Goal: Navigation & Orientation: Find specific page/section

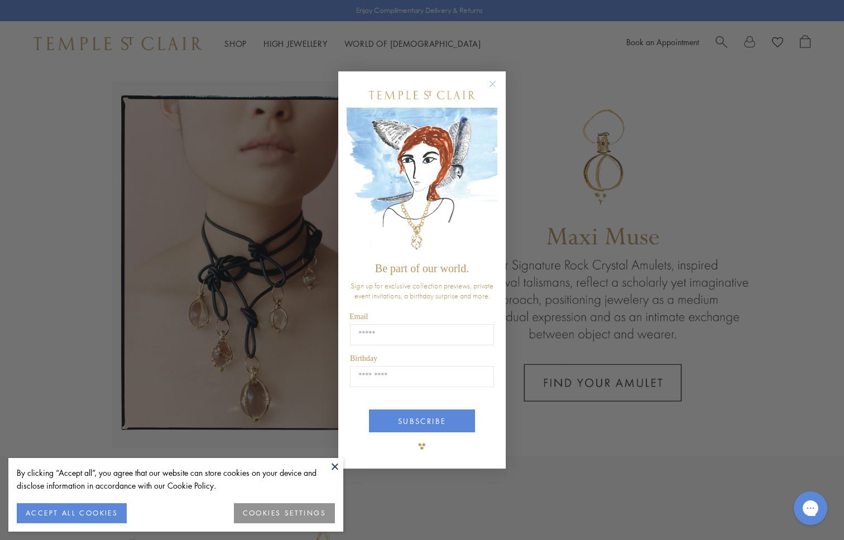
click at [528, 82] on div "Close dialog Be part of our world. Sign up for exclusive collection previews, p…" at bounding box center [422, 270] width 844 height 540
click at [489, 82] on circle "Close dialog" at bounding box center [492, 84] width 13 height 13
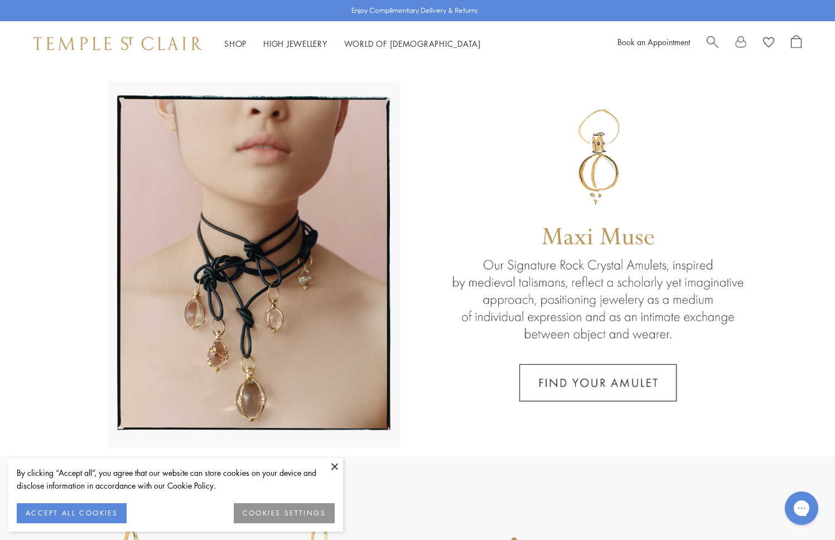
click at [333, 469] on button at bounding box center [334, 466] width 17 height 17
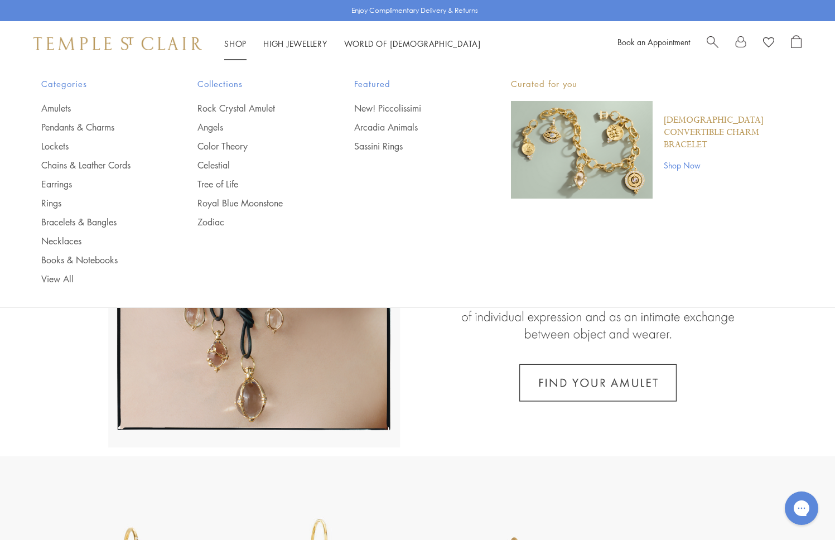
click at [126, 43] on img at bounding box center [117, 43] width 169 height 13
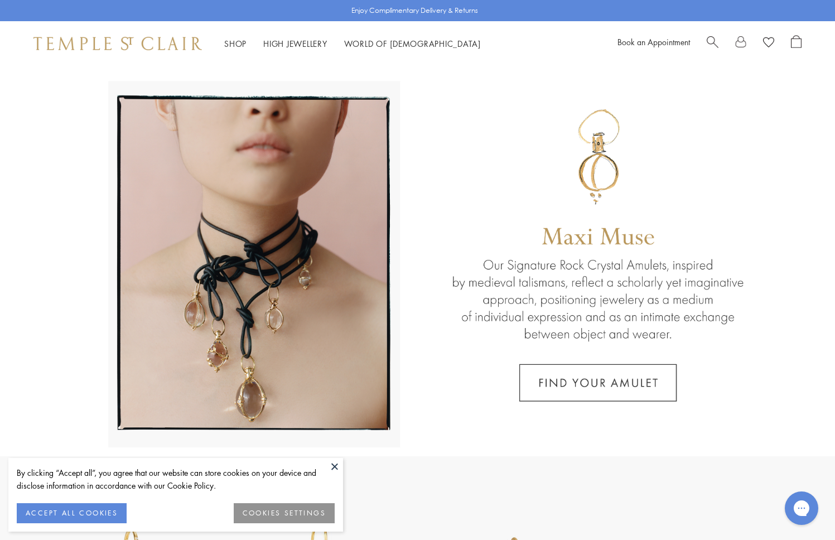
click at [336, 467] on button at bounding box center [334, 466] width 17 height 17
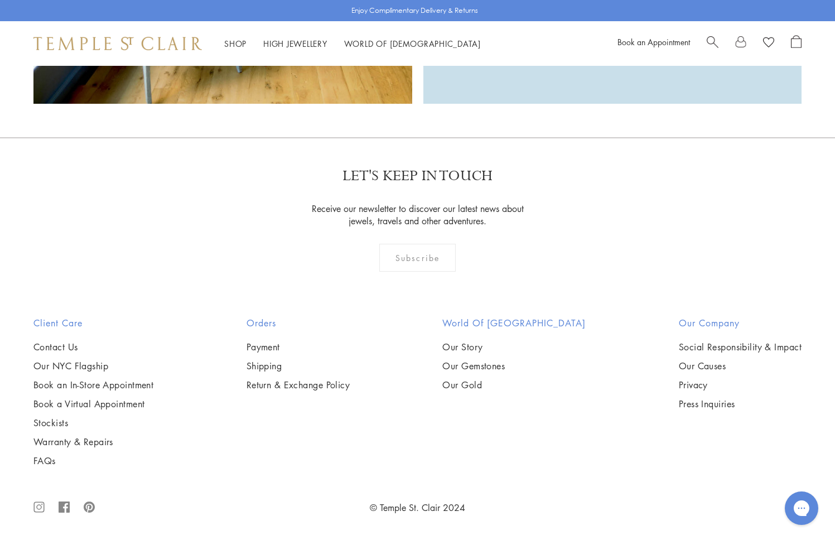
scroll to position [2420, 0]
click at [87, 367] on link "Our NYC Flagship" at bounding box center [93, 366] width 120 height 12
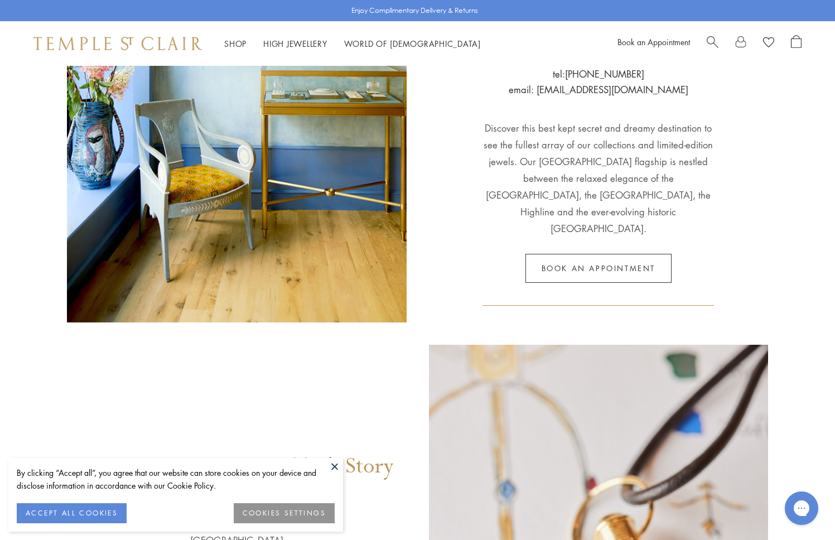
scroll to position [360, 0]
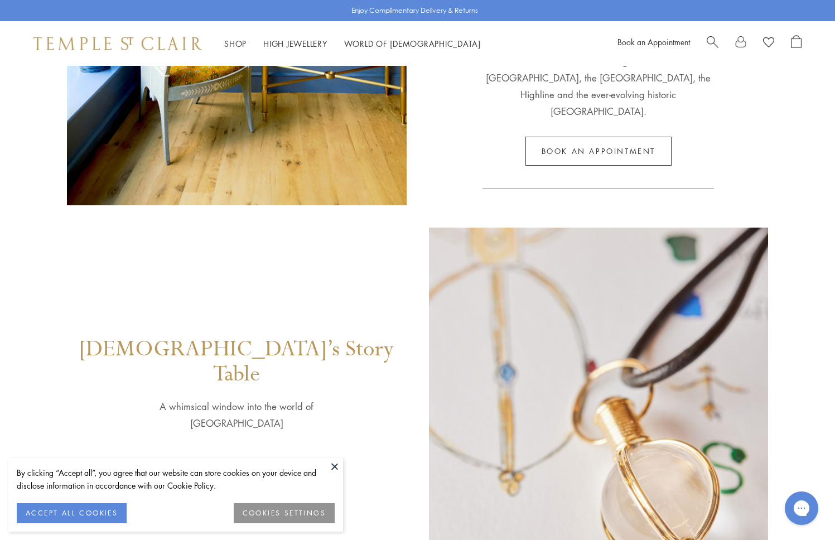
click at [330, 467] on button at bounding box center [334, 466] width 17 height 17
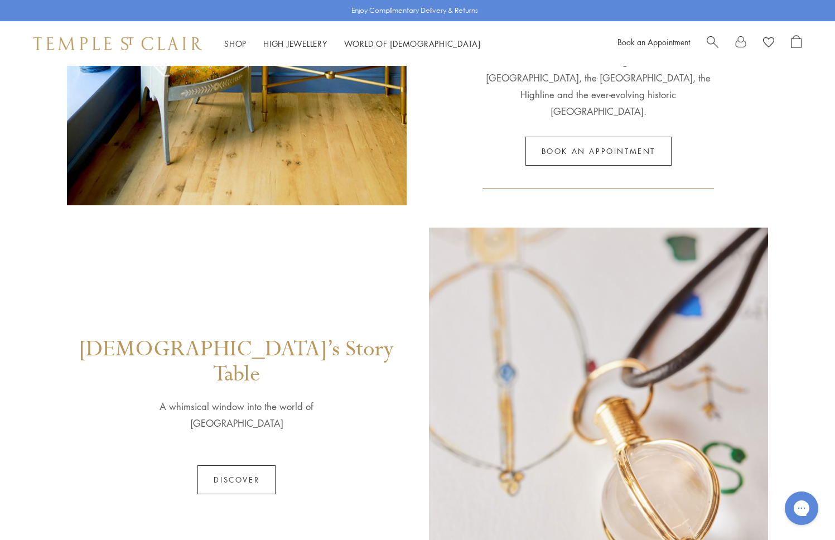
scroll to position [577, 0]
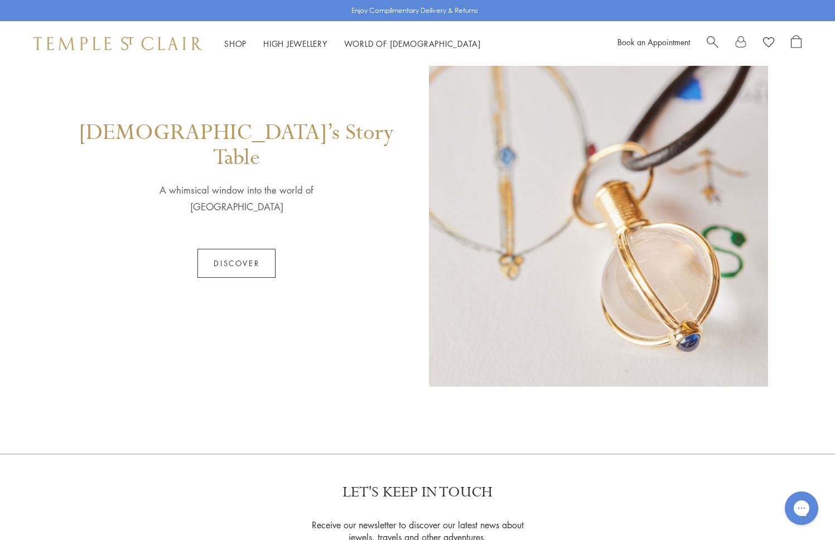
click at [232, 249] on link "Discover" at bounding box center [237, 263] width 78 height 29
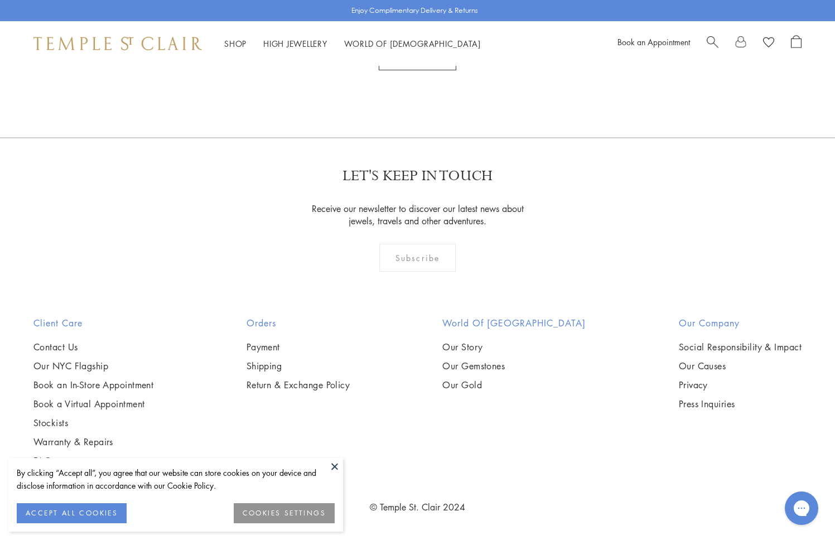
scroll to position [1550, 0]
click at [333, 468] on button at bounding box center [334, 466] width 17 height 17
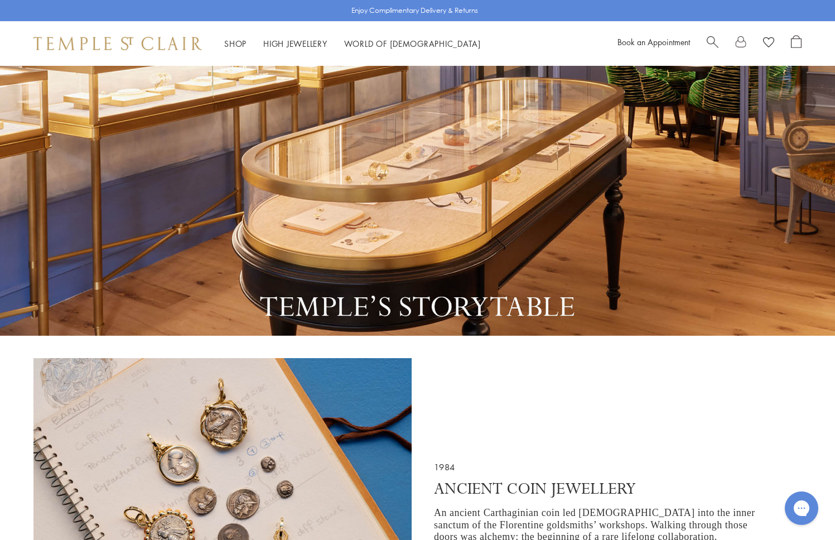
scroll to position [0, 0]
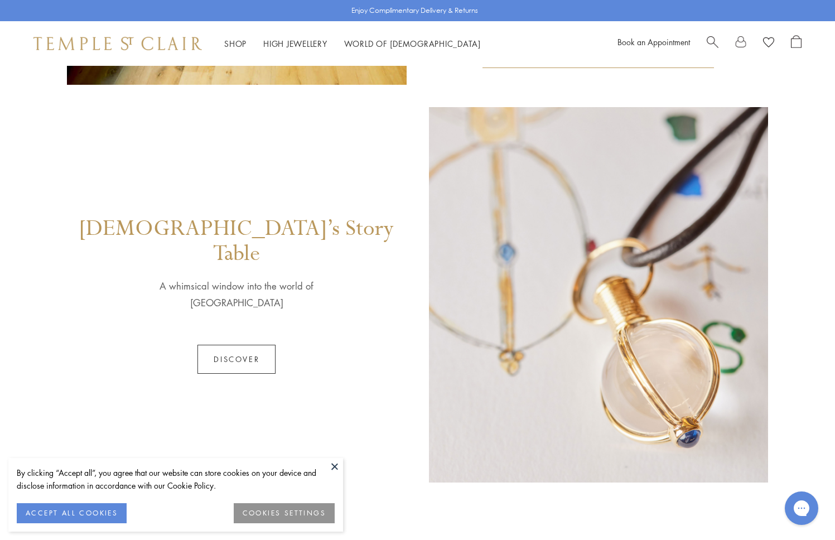
scroll to position [875, 0]
